Goal: Task Accomplishment & Management: Use online tool/utility

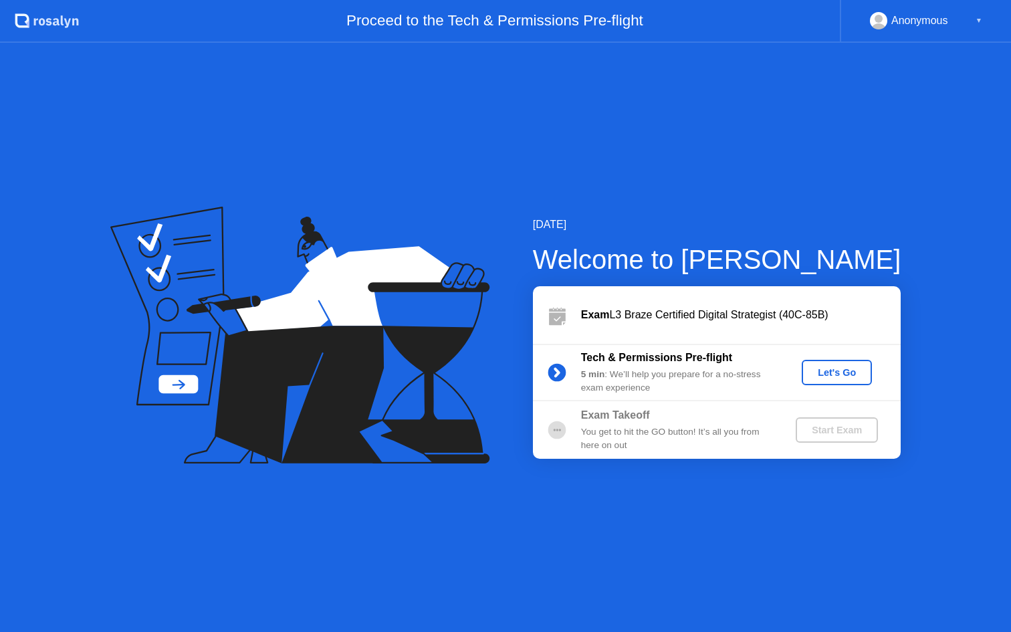
click at [848, 374] on div "Let's Go" at bounding box center [837, 372] width 60 height 11
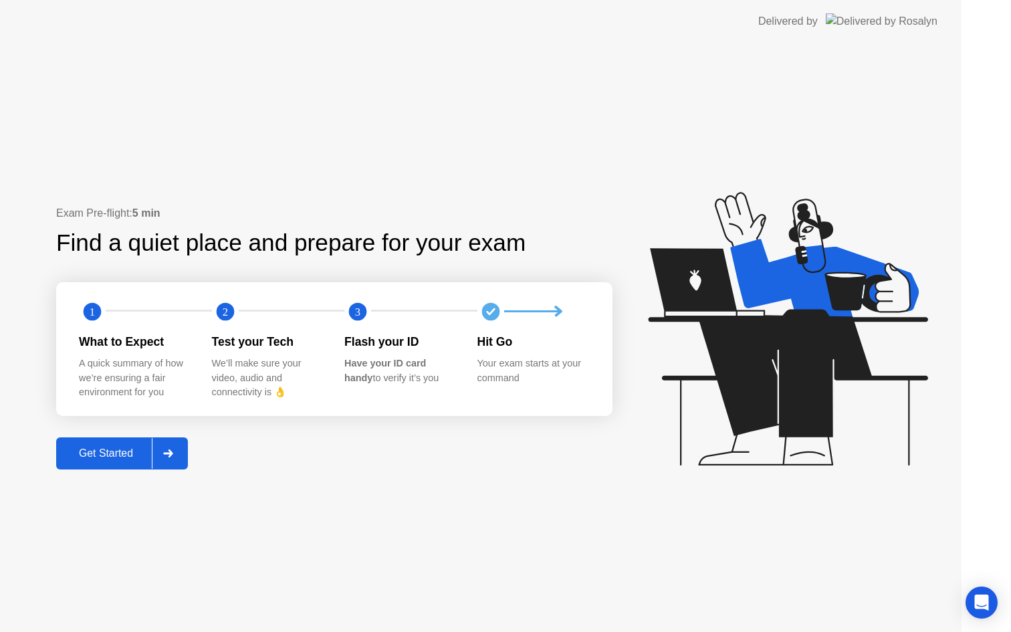
click at [848, 374] on icon at bounding box center [787, 328] width 279 height 273
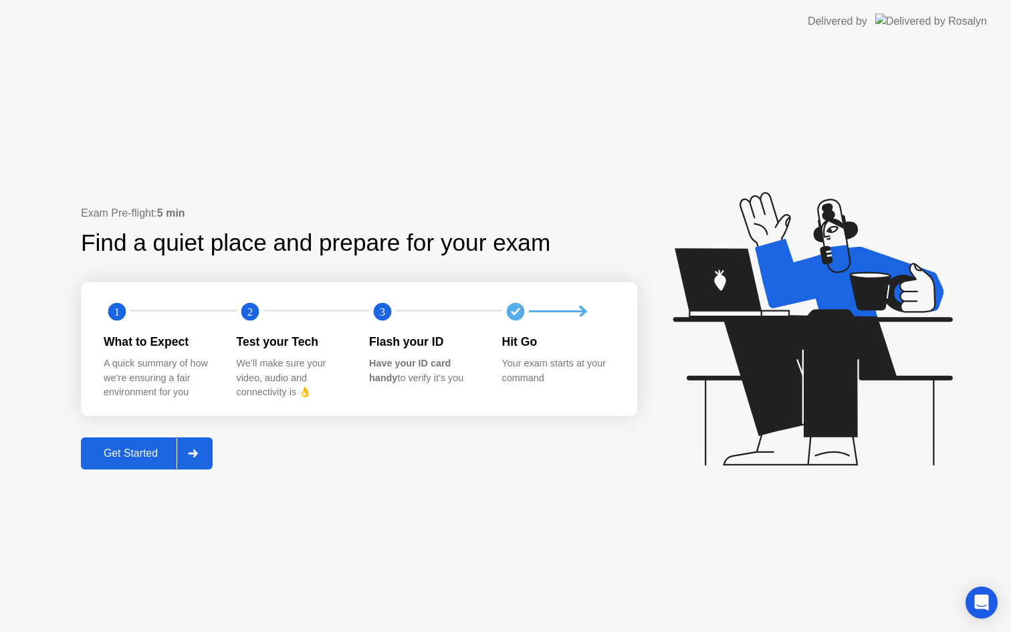
click at [158, 428] on div "Exam Pre-flight: 5 min Find a quiet place and prepare for your exam 1 2 3 What …" at bounding box center [359, 337] width 556 height 264
click at [129, 449] on div "Get Started" at bounding box center [131, 453] width 92 height 12
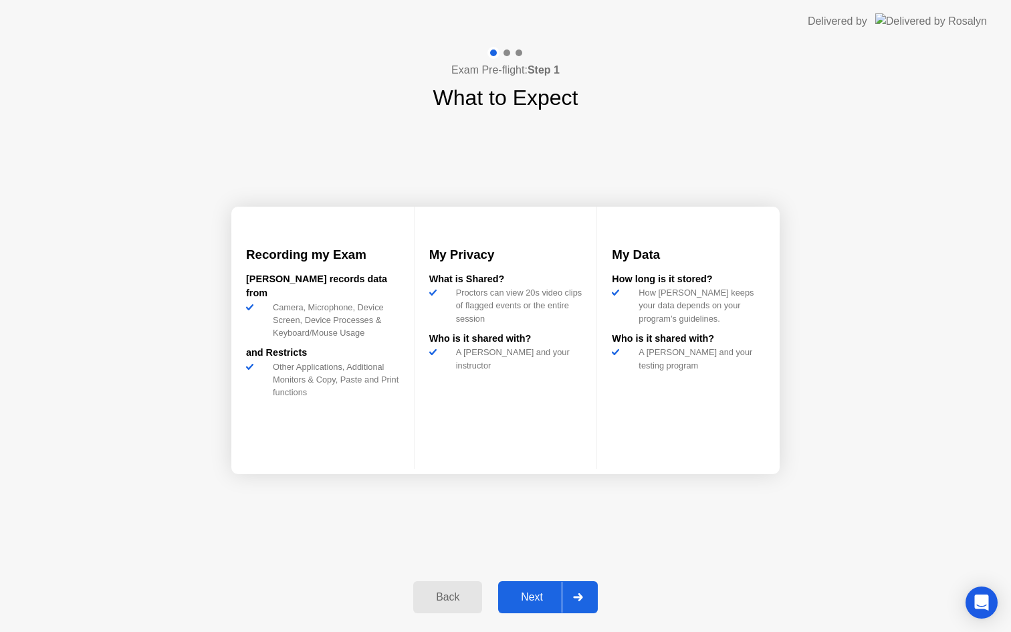
click at [534, 592] on div "Next" at bounding box center [532, 597] width 60 height 12
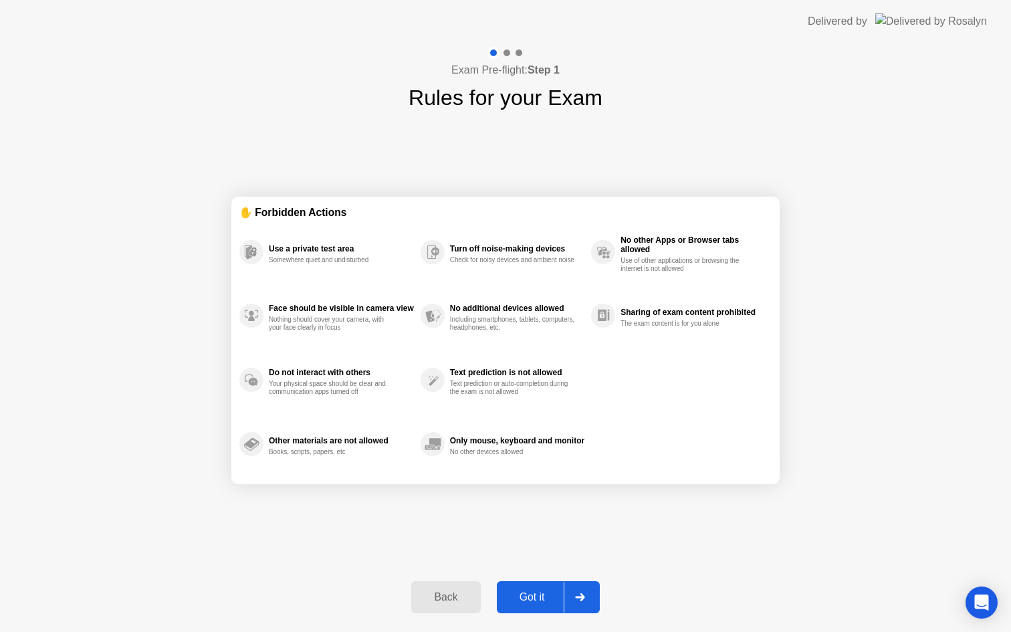
click at [538, 605] on button "Got it" at bounding box center [548, 597] width 103 height 32
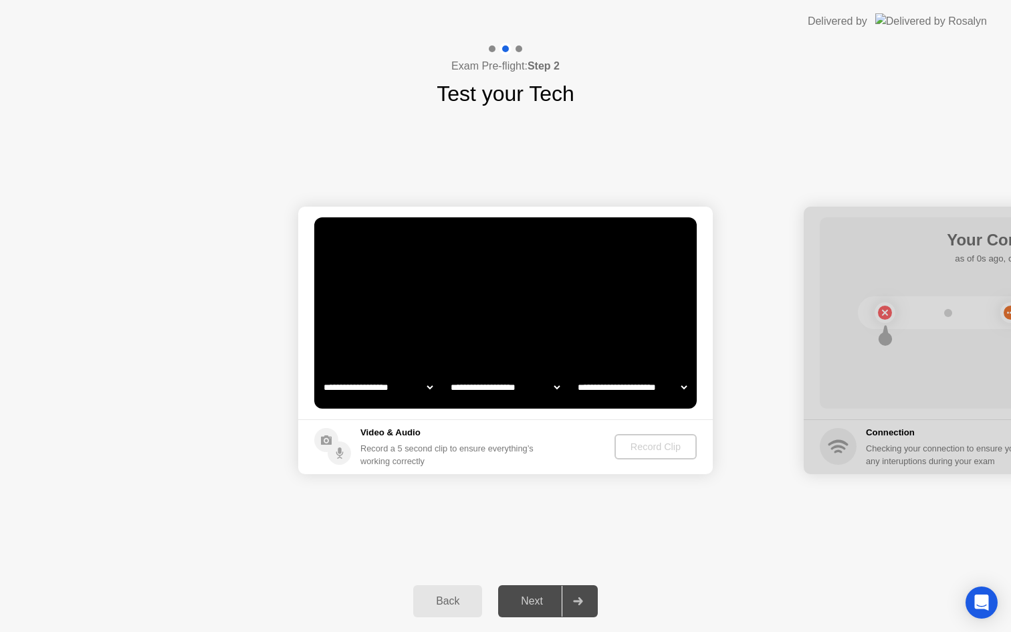
select select "**********"
select select "*******"
click at [561, 361] on video at bounding box center [505, 312] width 382 height 191
click at [620, 449] on div "Record Clip" at bounding box center [656, 446] width 72 height 11
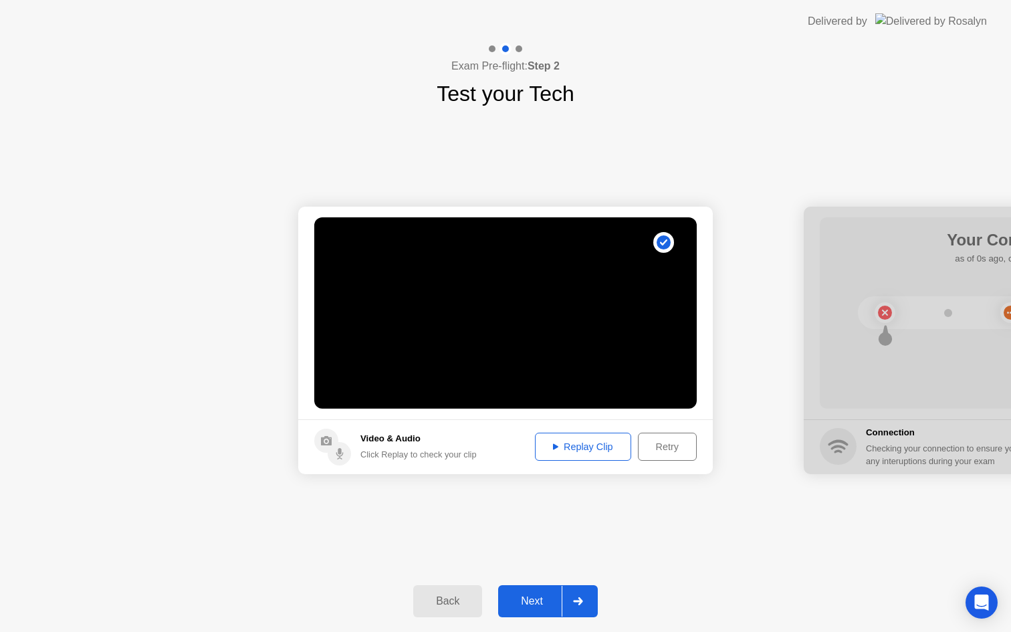
click at [530, 611] on button "Next" at bounding box center [548, 601] width 100 height 32
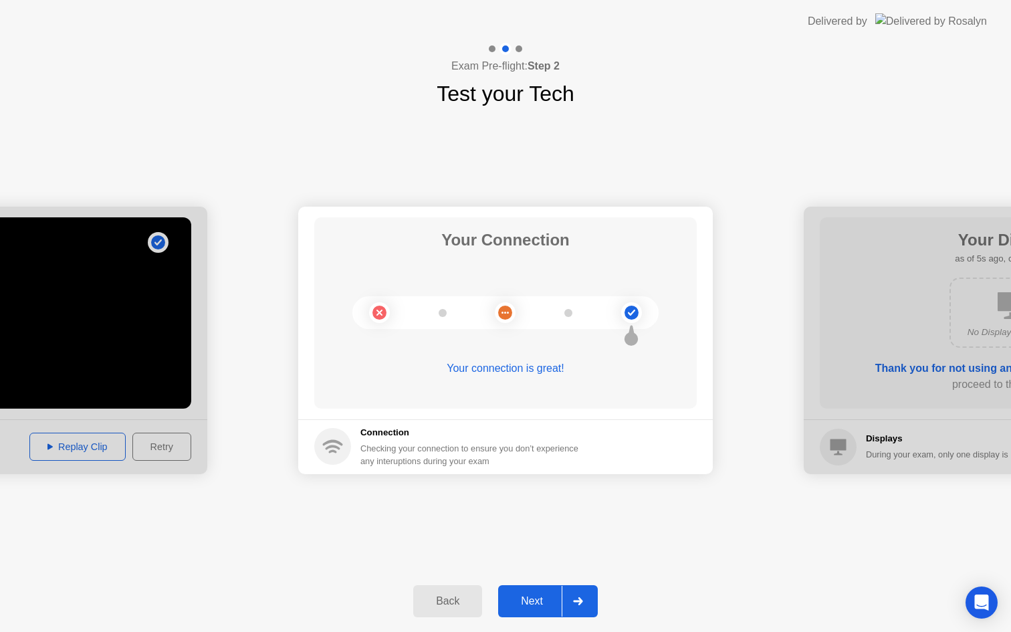
click at [527, 600] on div "Next" at bounding box center [532, 601] width 60 height 12
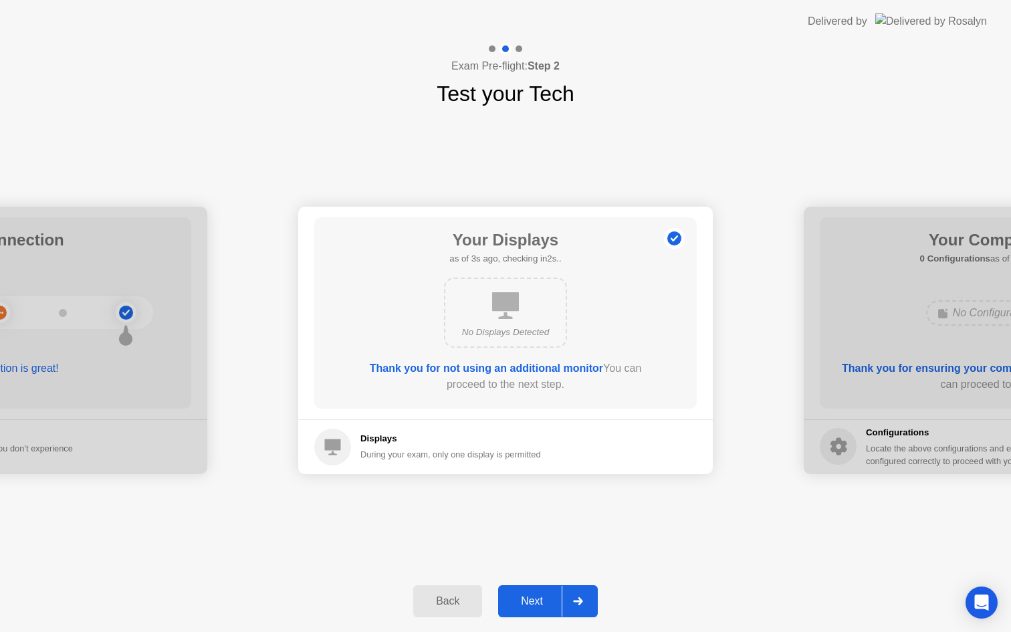
click at [527, 600] on div "Next" at bounding box center [532, 601] width 60 height 12
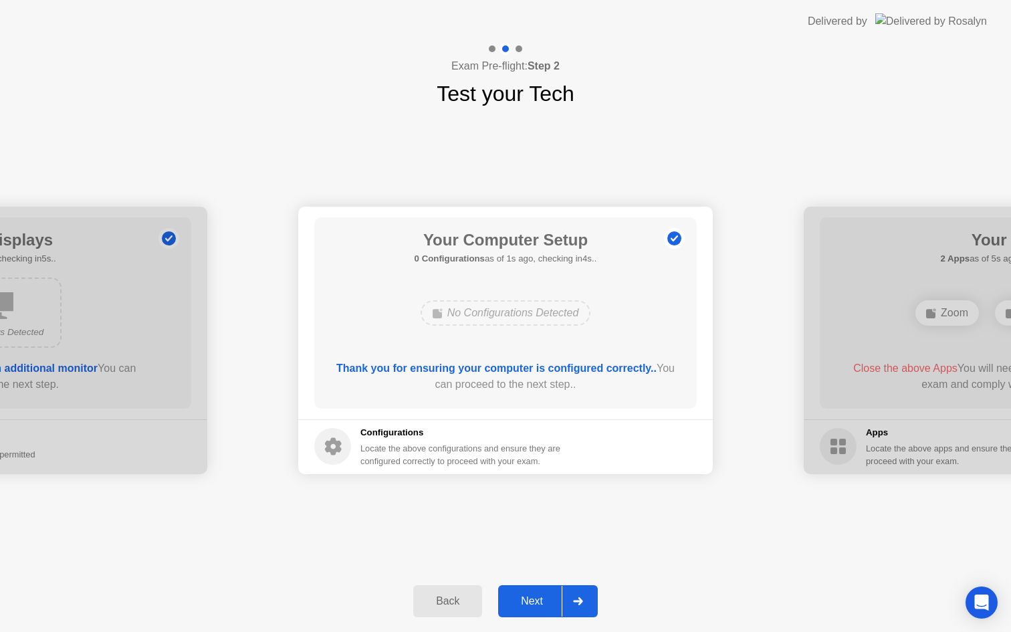
click at [527, 600] on div "Next" at bounding box center [532, 601] width 60 height 12
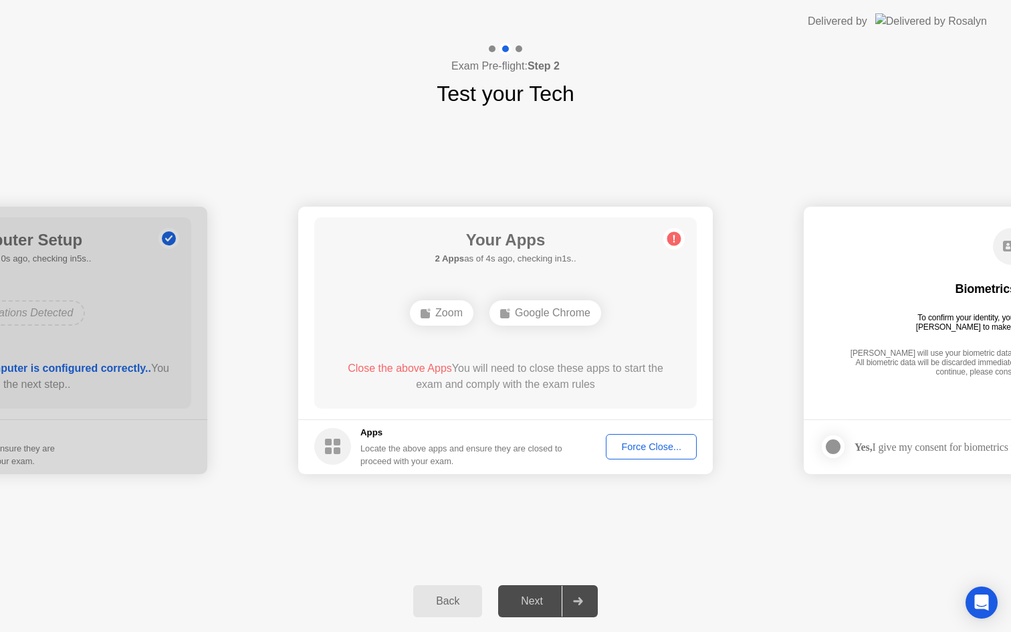
click at [657, 449] on div "Force Close..." at bounding box center [651, 446] width 82 height 11
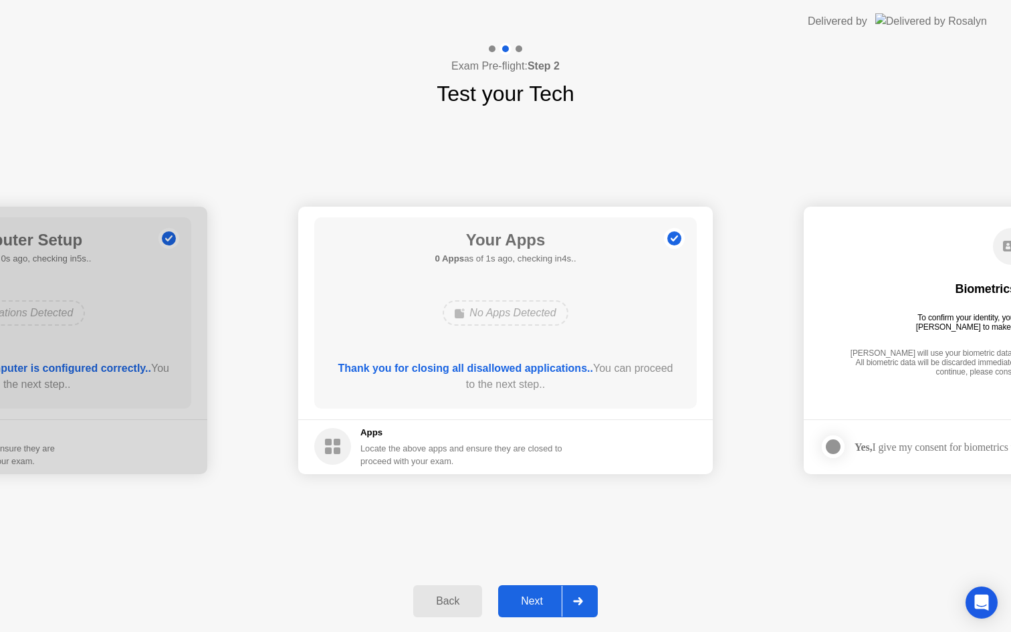
click at [507, 596] on div "Next" at bounding box center [532, 601] width 60 height 12
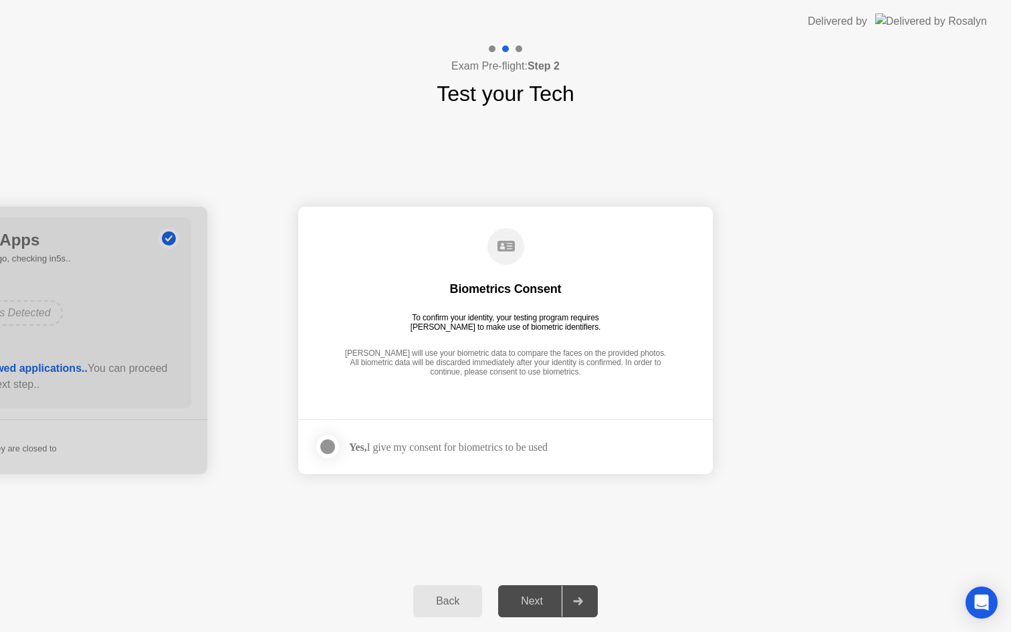
click at [330, 452] on div at bounding box center [328, 447] width 16 height 16
click at [537, 596] on div "Next" at bounding box center [532, 601] width 60 height 12
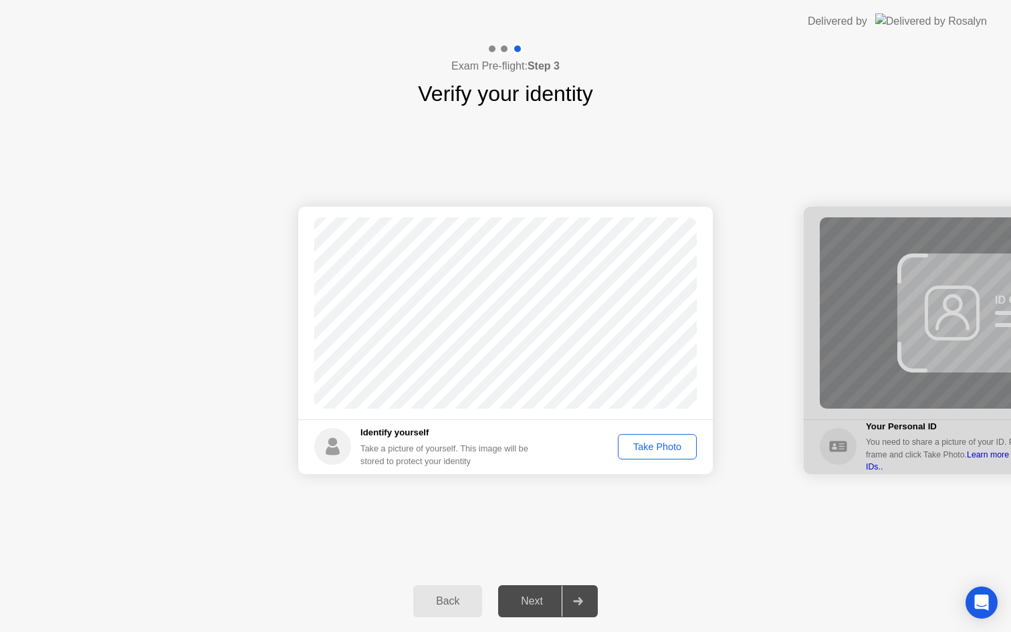
click at [648, 425] on footer "Identify yourself Take a picture of yourself. This image will be stored to prot…" at bounding box center [505, 446] width 415 height 55
click at [653, 443] on div "Take Photo" at bounding box center [657, 446] width 70 height 11
click at [536, 618] on div "Back Next" at bounding box center [505, 601] width 1011 height 62
click at [524, 602] on div "Next" at bounding box center [532, 601] width 60 height 12
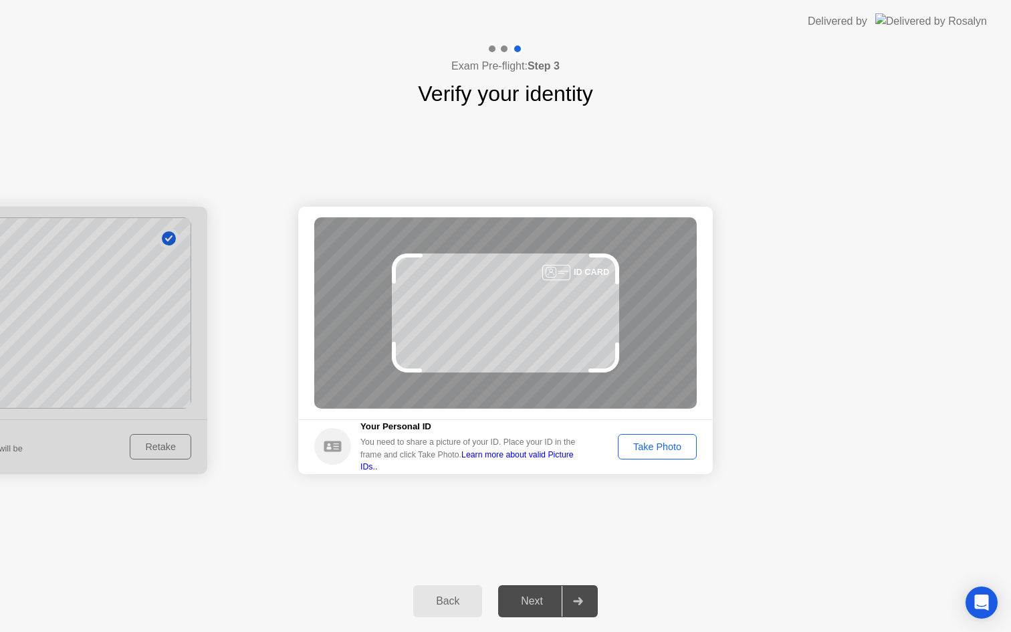
click at [663, 441] on div "Take Photo" at bounding box center [657, 446] width 70 height 11
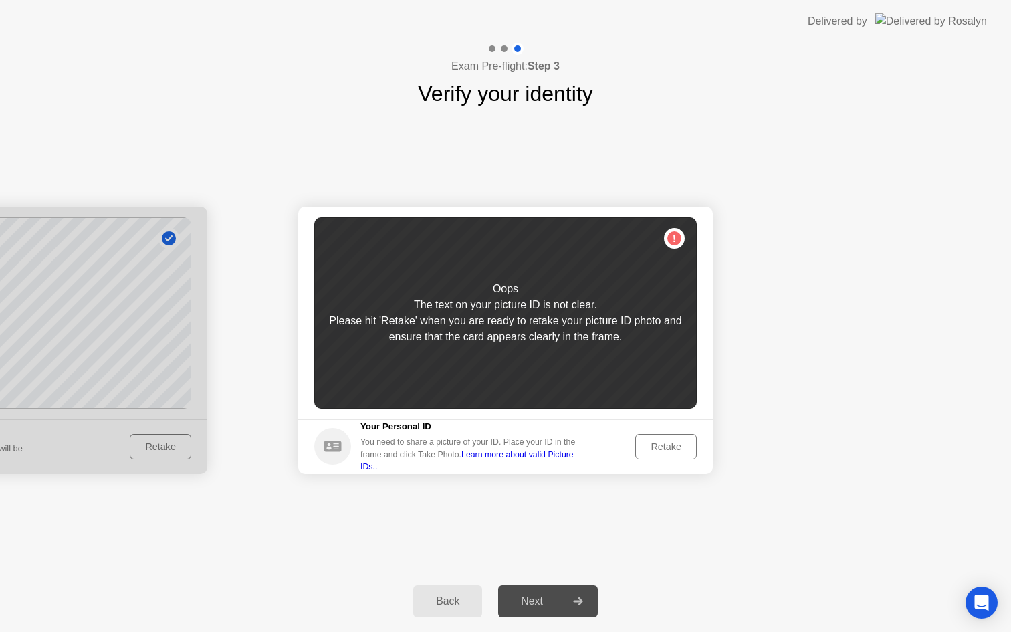
click at [655, 445] on div "Retake" at bounding box center [666, 446] width 52 height 11
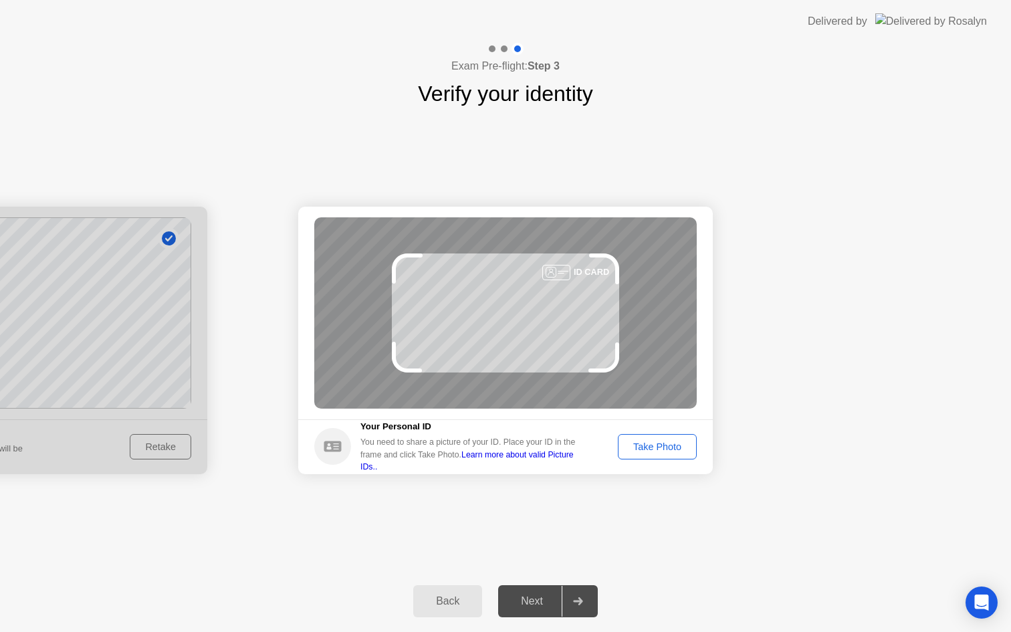
click at [655, 445] on div "Take Photo" at bounding box center [657, 446] width 70 height 11
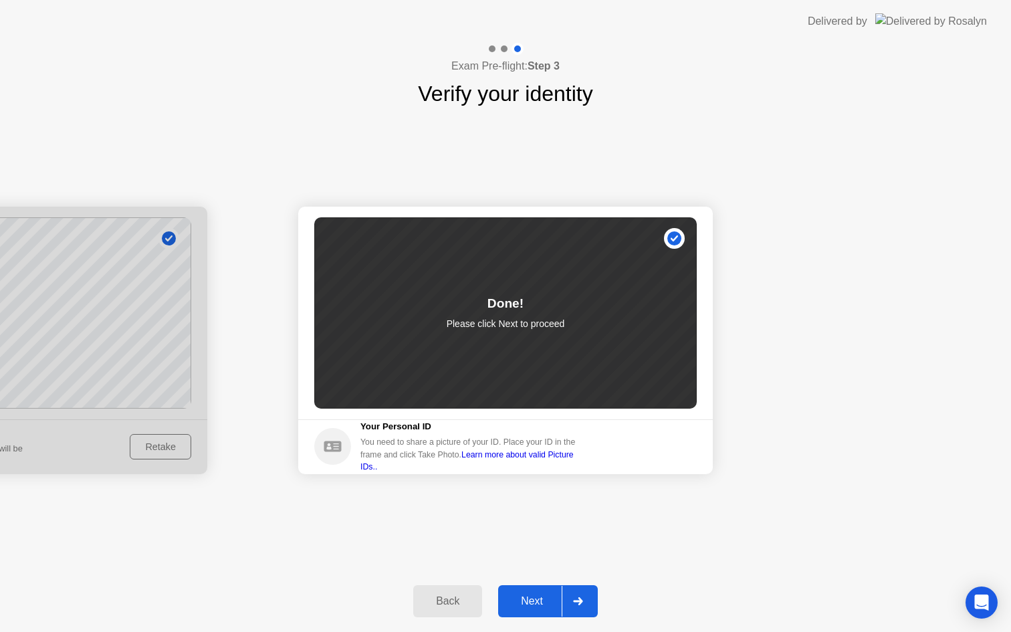
click at [540, 613] on button "Next" at bounding box center [548, 601] width 100 height 32
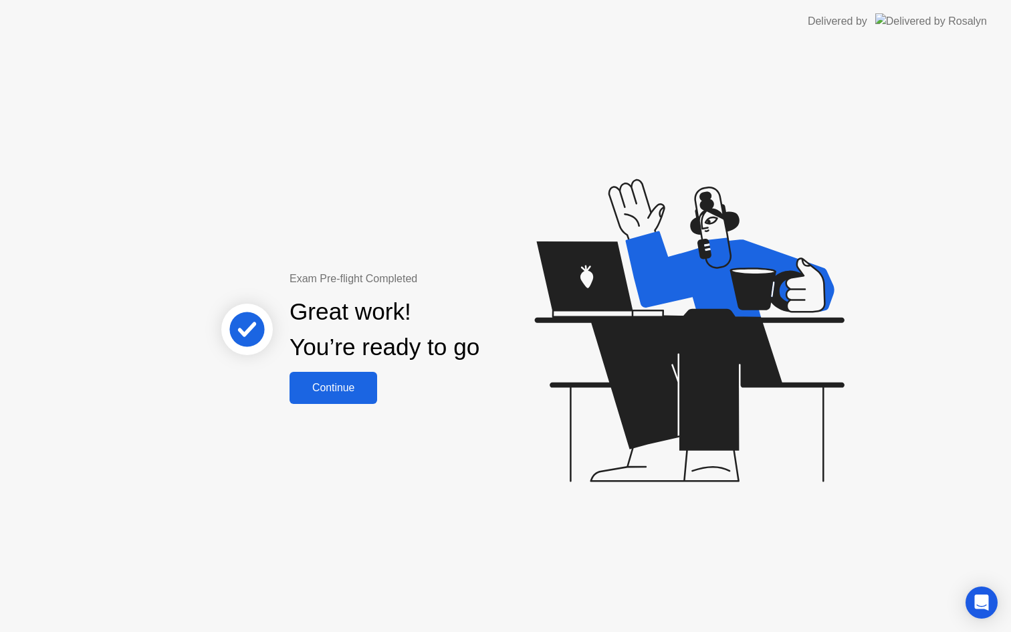
click at [352, 390] on div "Continue" at bounding box center [334, 388] width 80 height 12
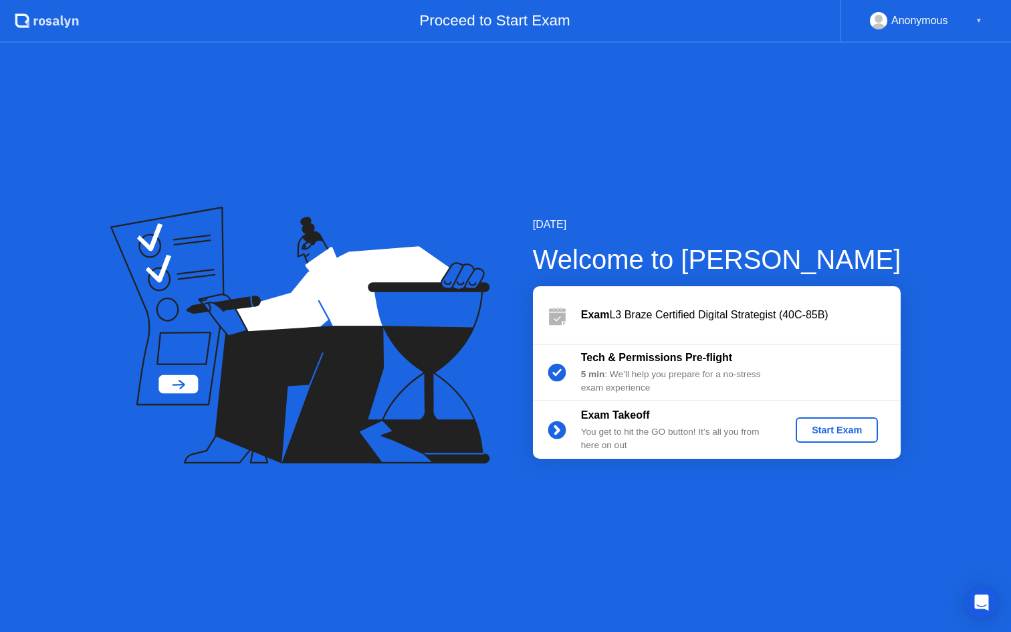
click at [850, 430] on div "Start Exam" at bounding box center [837, 430] width 72 height 11
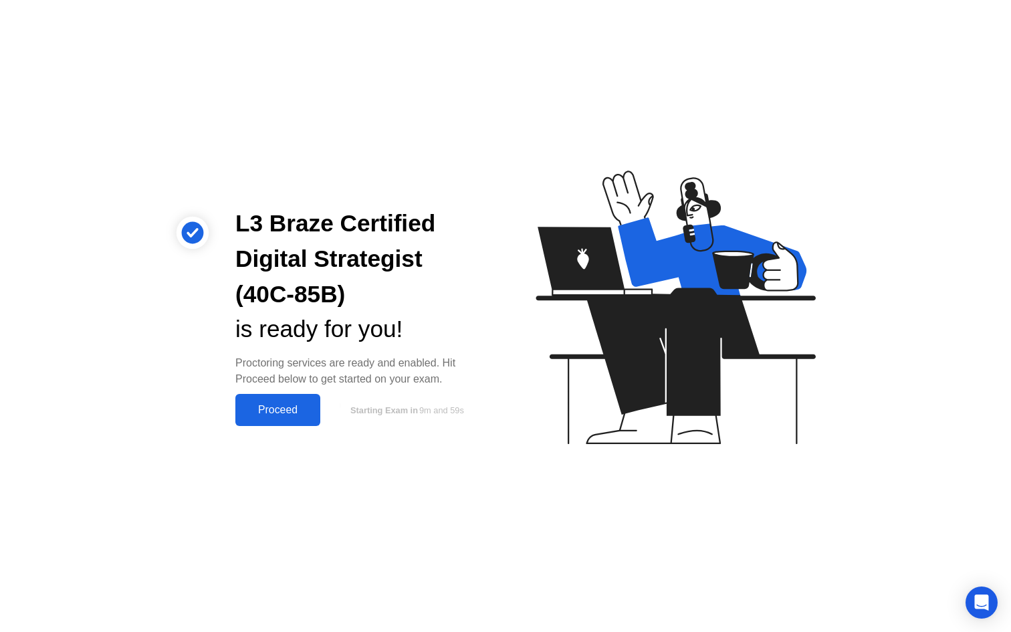
click at [271, 407] on div "Proceed" at bounding box center [277, 410] width 77 height 12
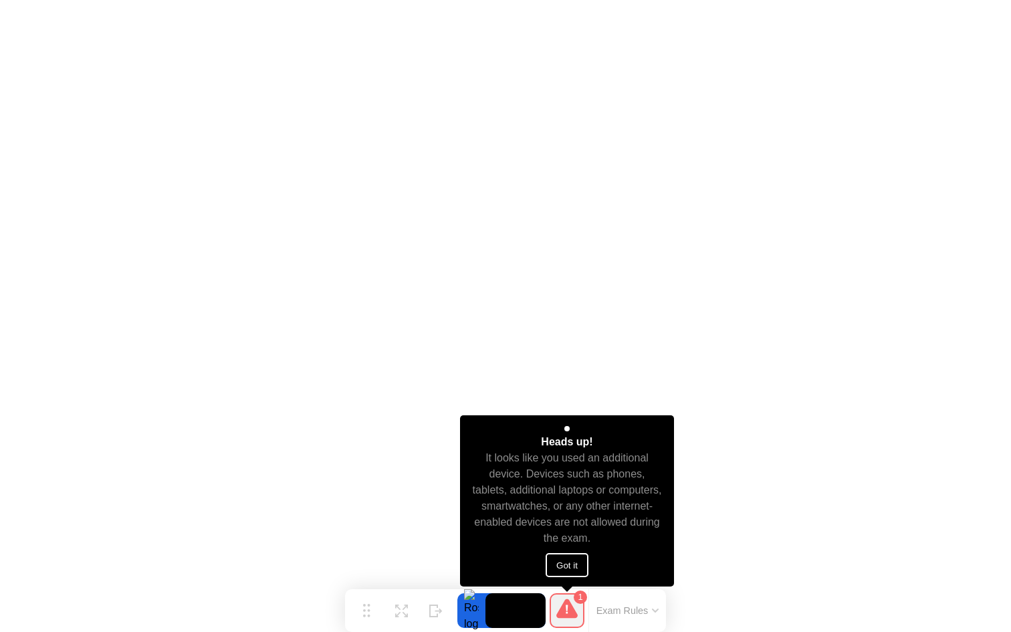
click at [581, 561] on button "Got it" at bounding box center [567, 565] width 43 height 24
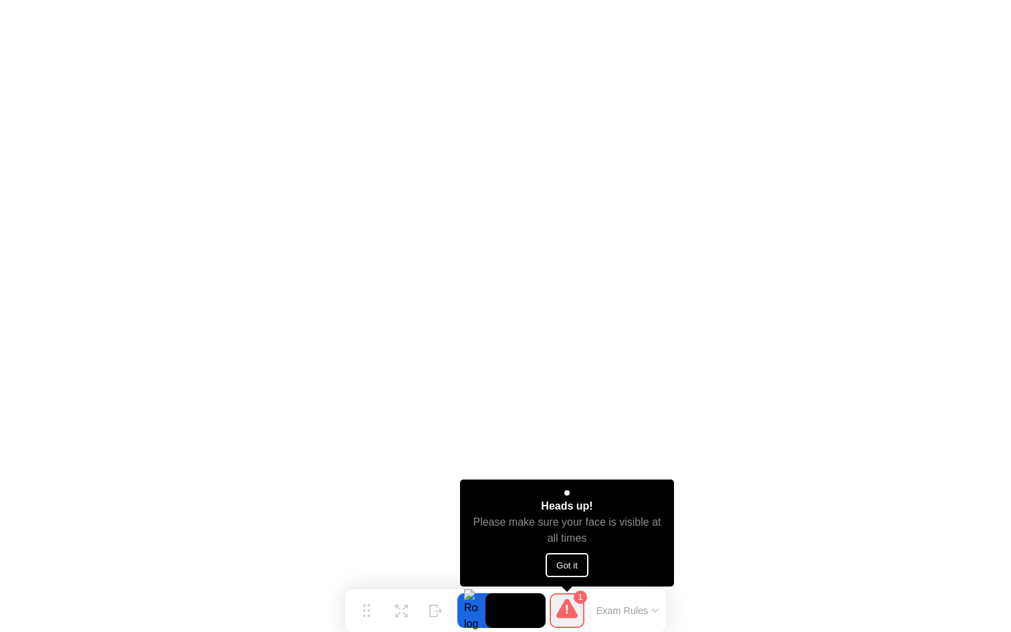
click at [560, 566] on button "Got it" at bounding box center [567, 565] width 43 height 24
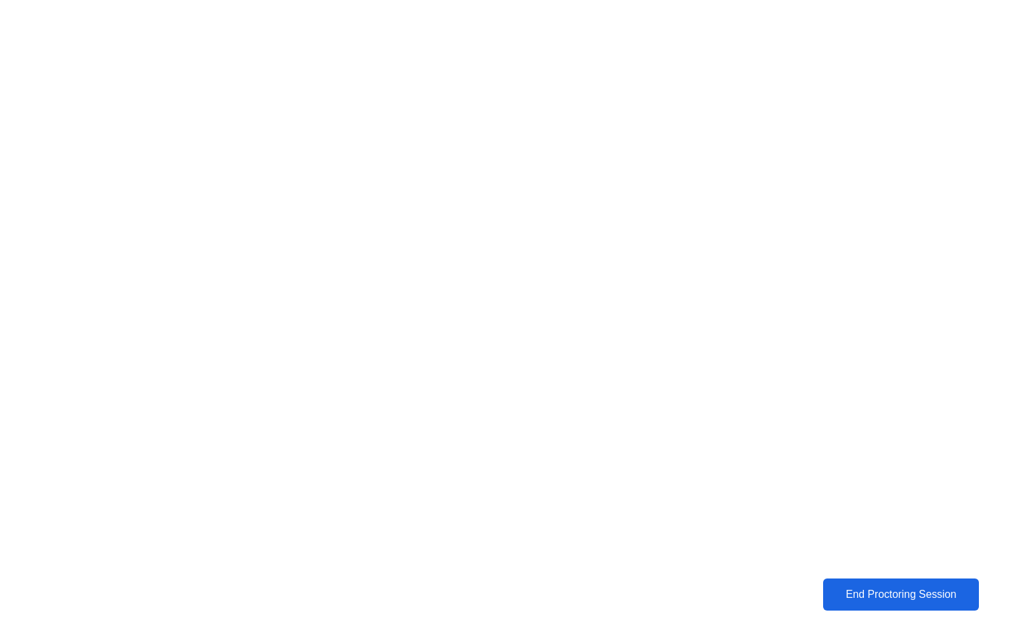
click at [845, 586] on button "End Proctoring Session" at bounding box center [900, 595] width 164 height 34
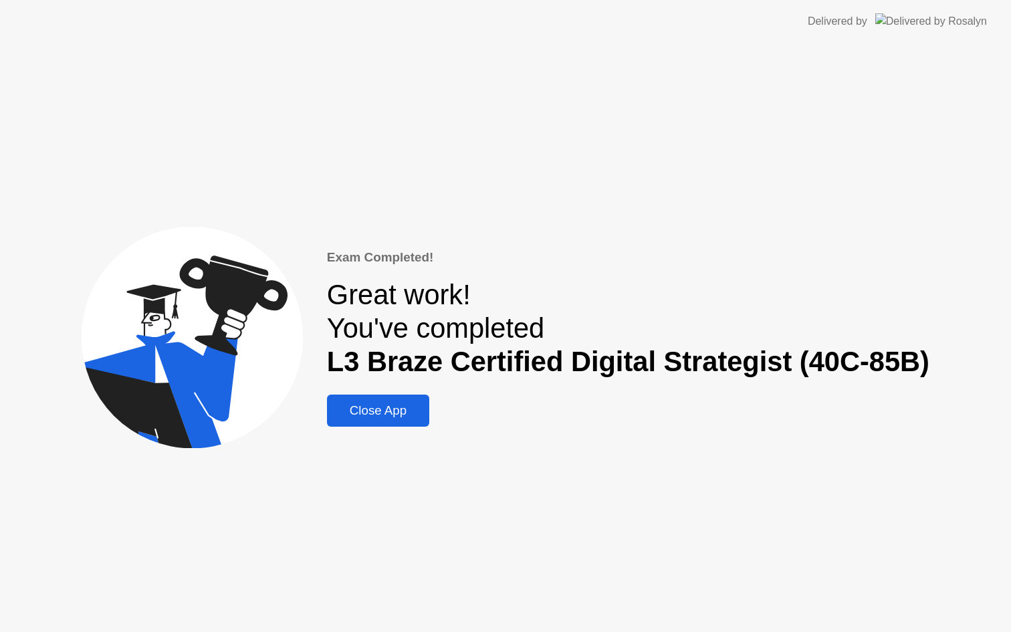
click at [364, 413] on div "Close App" at bounding box center [378, 410] width 94 height 15
